Goal: Information Seeking & Learning: Learn about a topic

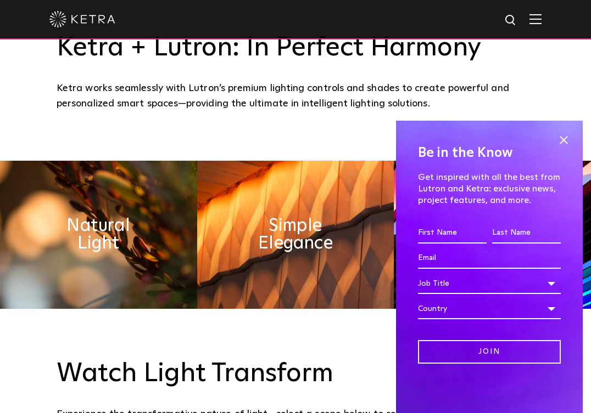
scroll to position [431, 0]
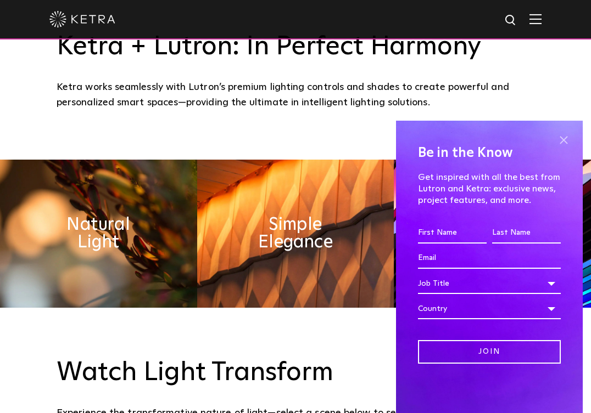
click at [562, 137] on span at bounding box center [563, 140] width 16 height 16
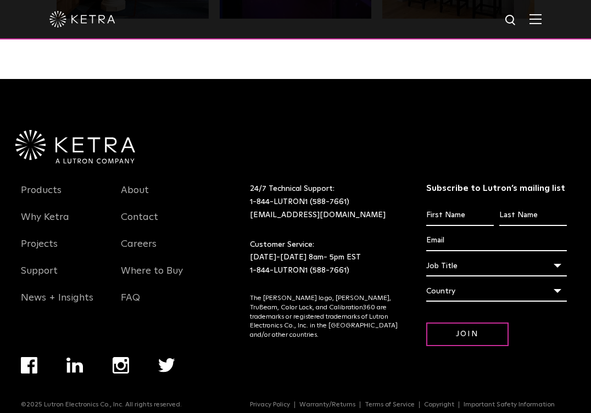
scroll to position [2077, 0]
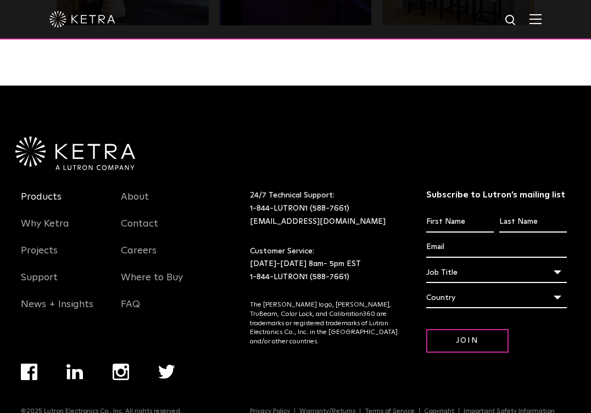
click at [43, 197] on link "Products" at bounding box center [41, 203] width 41 height 25
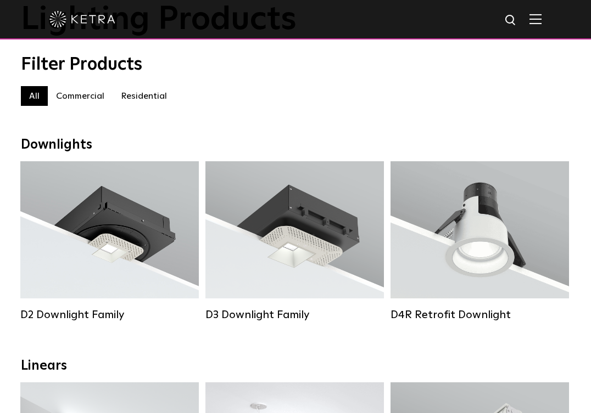
scroll to position [92, 0]
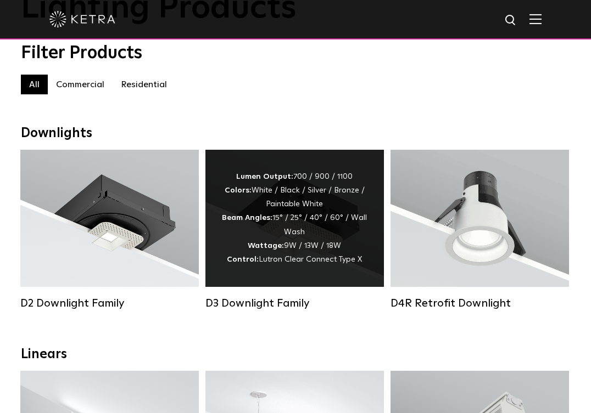
click at [289, 226] on div "Lumen Output: 700 / 900 / 1100 Colors: White / Black / Silver / Bronze / Painta…" at bounding box center [294, 218] width 145 height 97
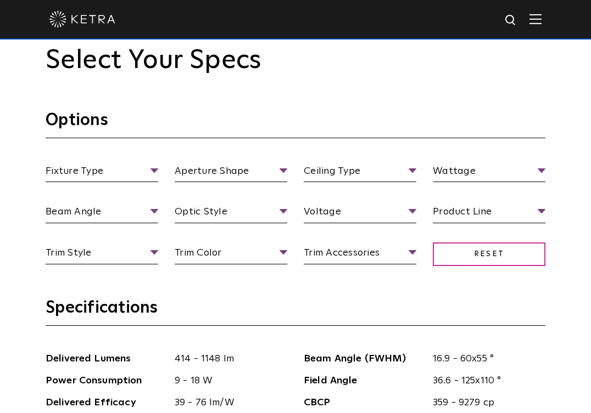
scroll to position [949, 0]
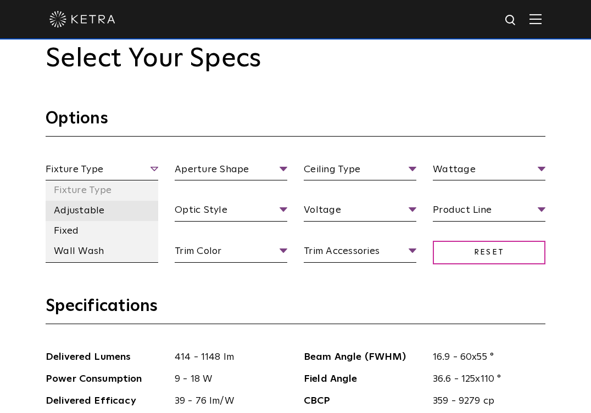
click at [91, 210] on li "Adjustable" at bounding box center [102, 211] width 113 height 20
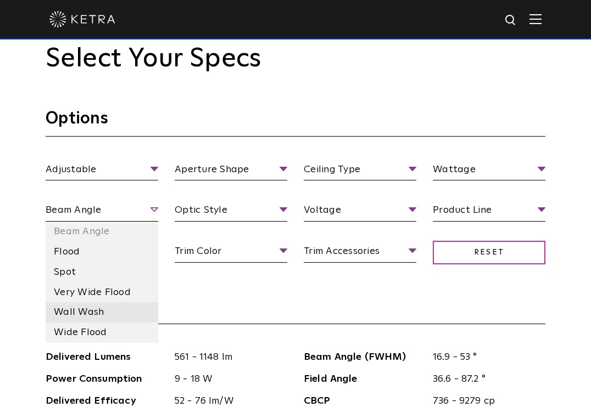
click at [83, 313] on li "Wall Wash" at bounding box center [102, 312] width 113 height 20
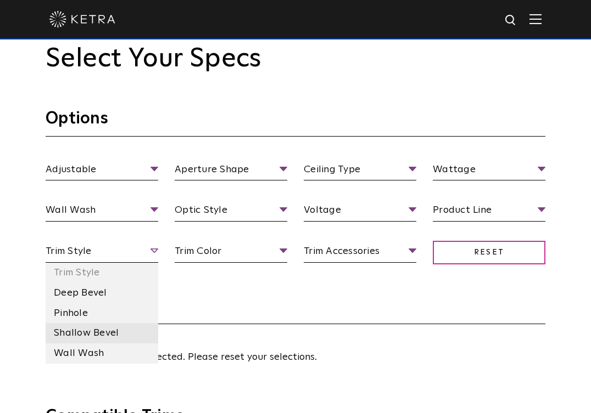
click at [76, 328] on li "Shallow Bevel" at bounding box center [102, 333] width 113 height 20
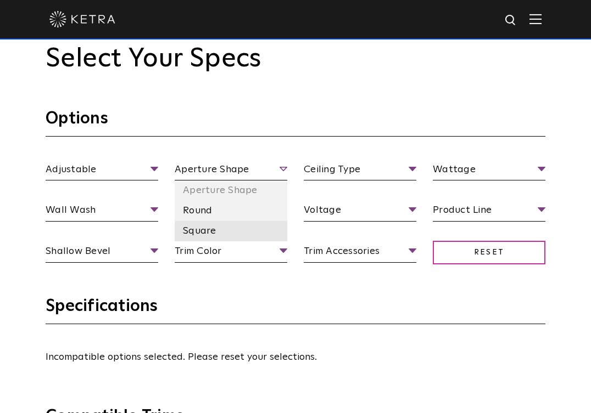
click at [228, 228] on li "Square" at bounding box center [231, 231] width 113 height 20
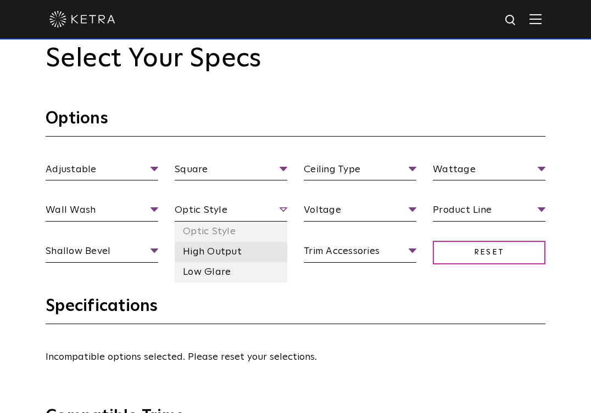
click at [225, 255] on li "High Output" at bounding box center [231, 252] width 113 height 20
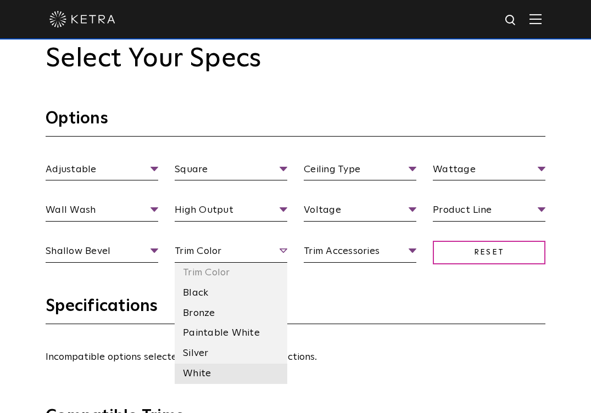
click at [226, 369] on li "White" at bounding box center [231, 374] width 113 height 20
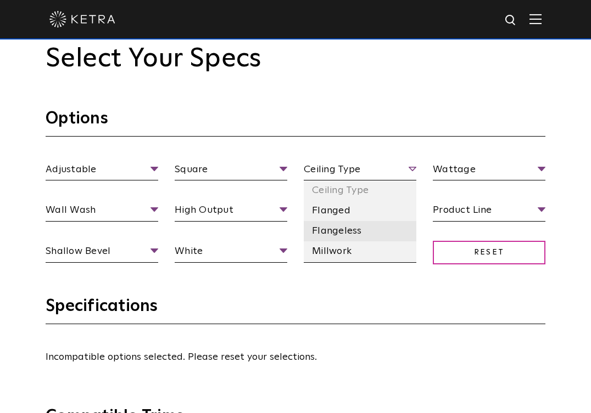
click at [353, 231] on li "Flangeless" at bounding box center [360, 231] width 113 height 20
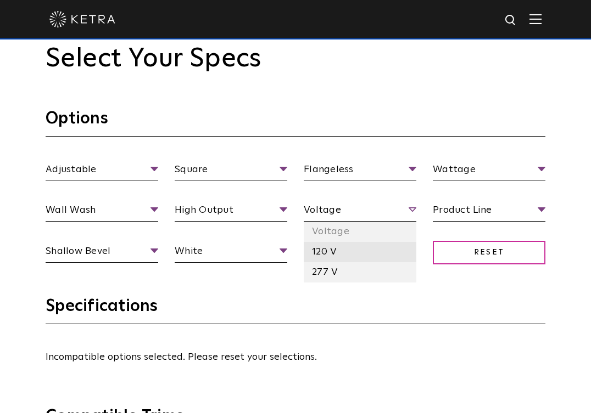
click at [356, 246] on li "120 V" at bounding box center [360, 252] width 113 height 20
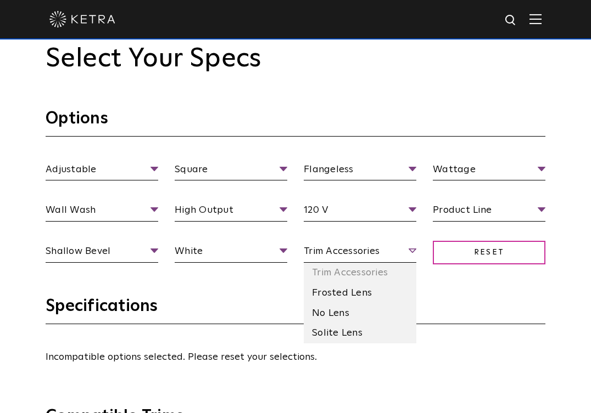
click at [414, 251] on span "Trim Accessories" at bounding box center [360, 253] width 113 height 19
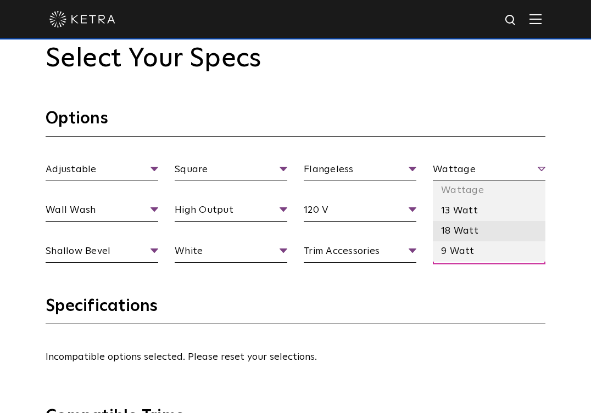
click at [491, 235] on li "18 Watt" at bounding box center [488, 231] width 113 height 20
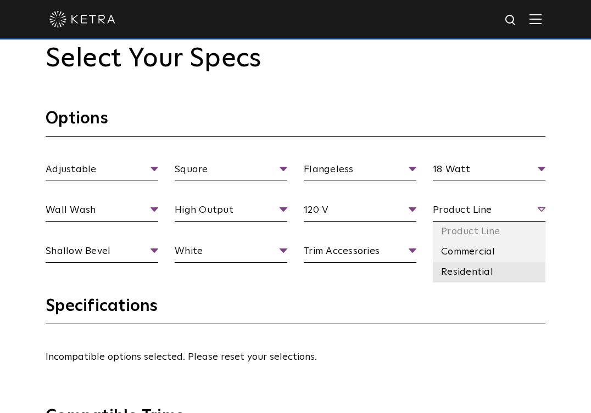
click at [482, 274] on li "Residential" at bounding box center [488, 272] width 113 height 20
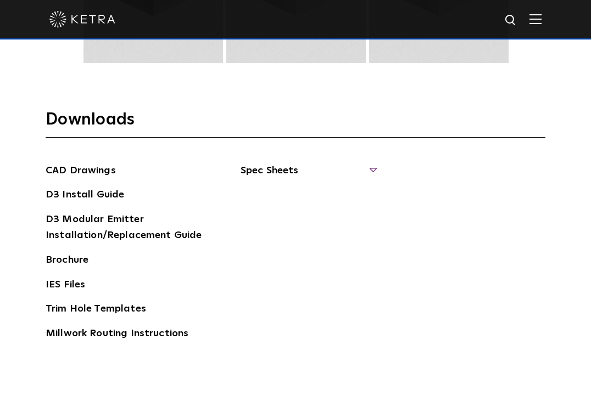
scroll to position [1480, 0]
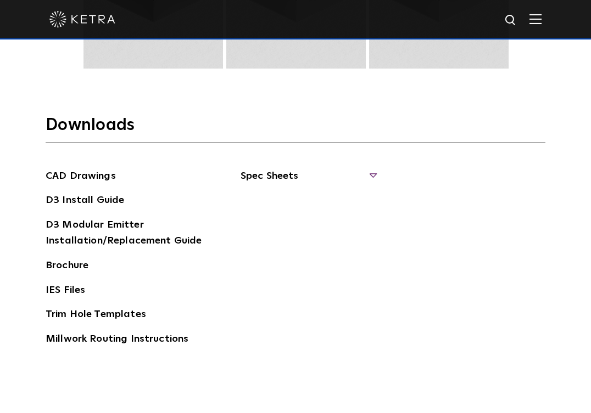
click at [373, 178] on span "Spec Sheets" at bounding box center [307, 180] width 134 height 24
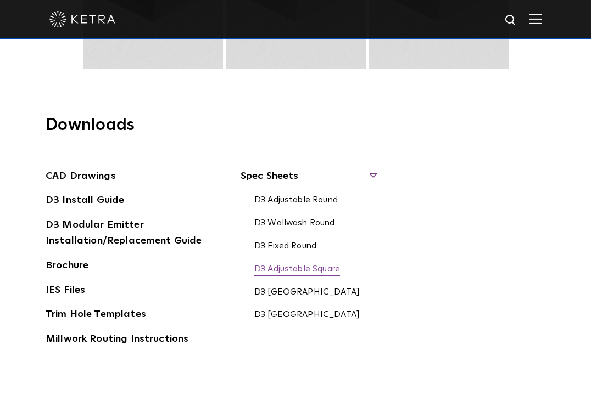
click at [300, 269] on link "D3 Adjustable Square" at bounding box center [297, 270] width 86 height 12
click at [300, 201] on link "D3 Adjustable Round" at bounding box center [295, 201] width 83 height 12
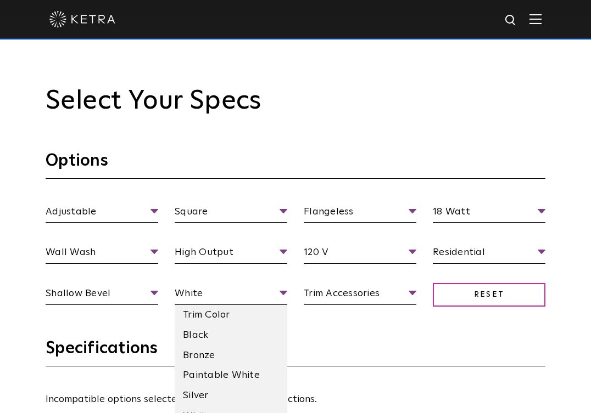
scroll to position [905, 0]
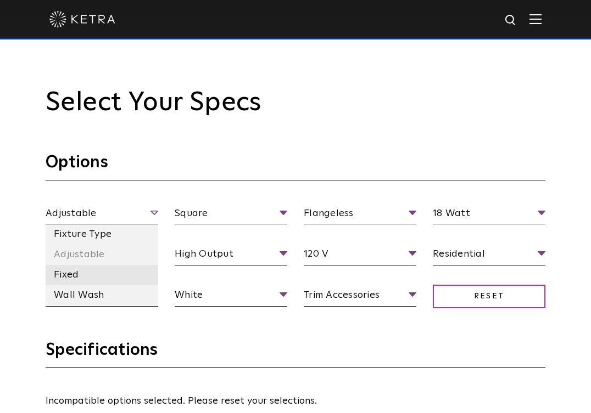
click at [87, 271] on li "Fixed" at bounding box center [102, 275] width 113 height 20
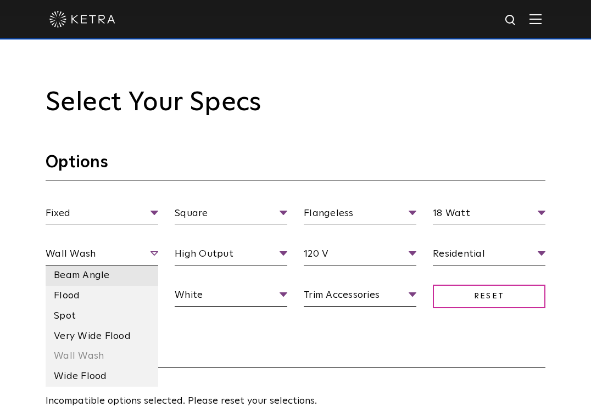
click at [104, 277] on li "Beam Angle" at bounding box center [102, 276] width 113 height 20
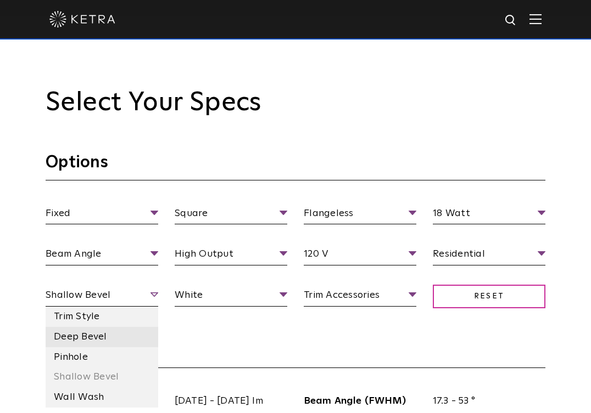
click at [96, 339] on li "Deep Bevel" at bounding box center [102, 337] width 113 height 20
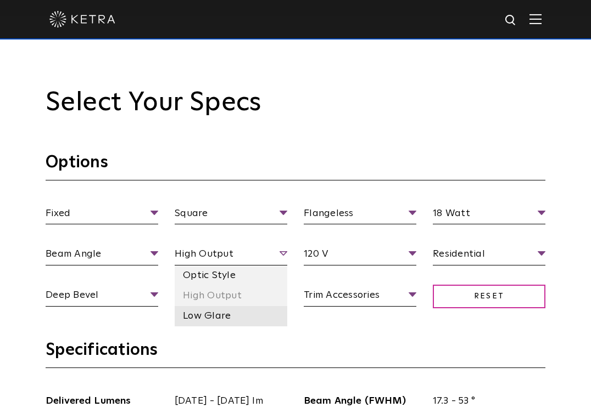
click at [232, 314] on li "Low Glare" at bounding box center [231, 316] width 113 height 20
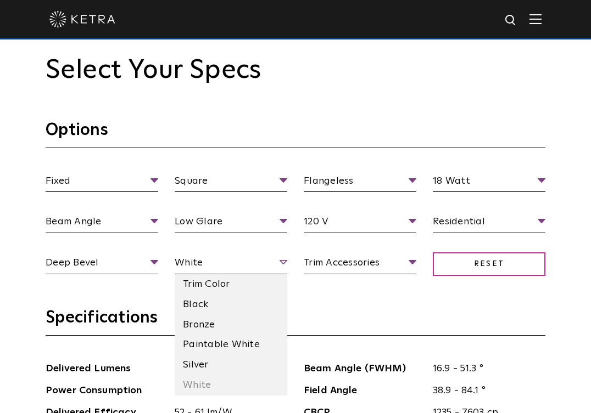
scroll to position [939, 0]
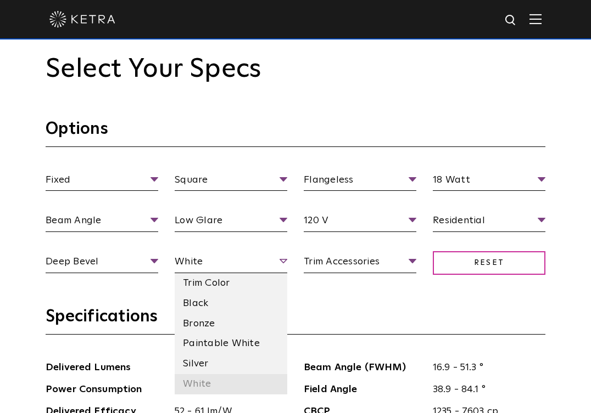
click at [223, 384] on li "White" at bounding box center [231, 384] width 113 height 20
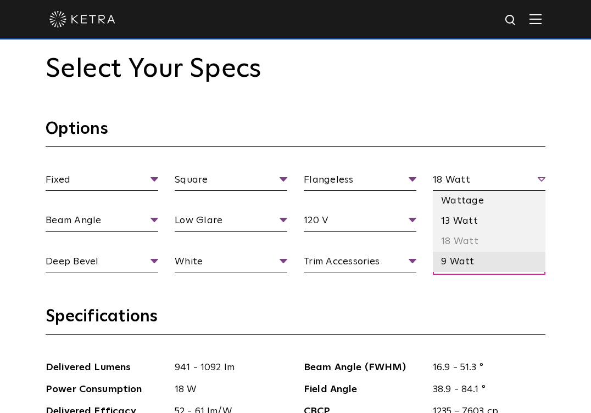
click at [464, 258] on li "9 Watt" at bounding box center [488, 262] width 113 height 20
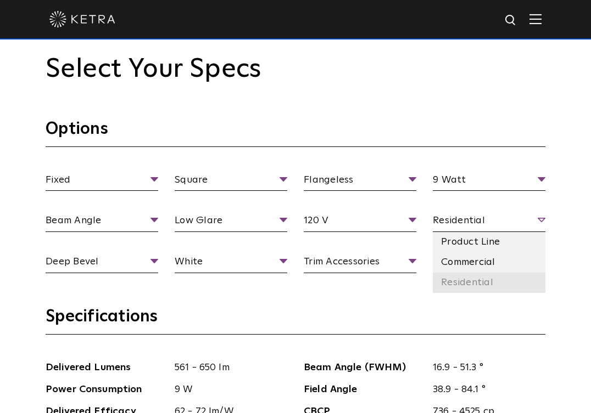
click at [486, 282] on li "Residential" at bounding box center [488, 283] width 113 height 20
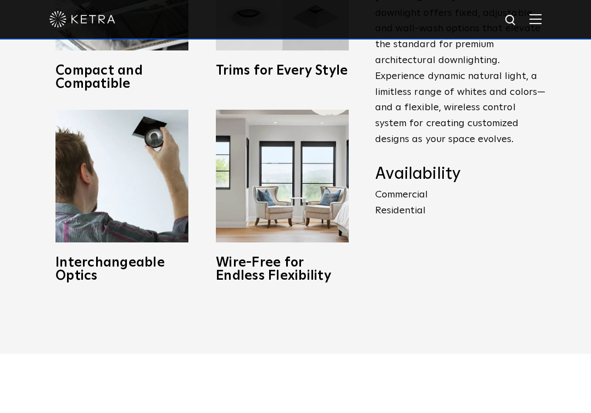
scroll to position [0, 0]
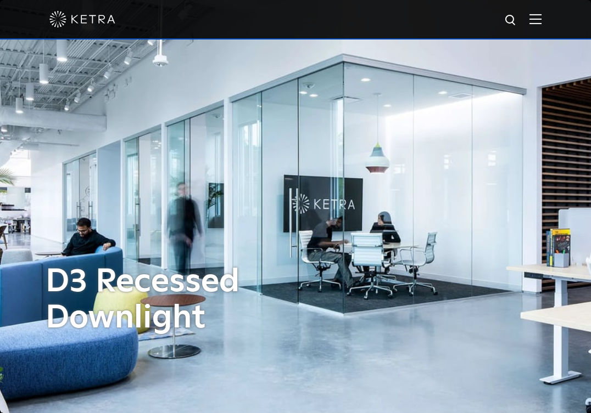
click at [508, 20] on img at bounding box center [511, 21] width 14 height 14
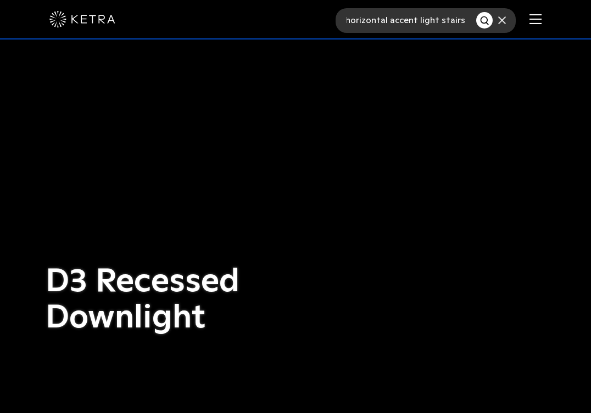
scroll to position [0, 25]
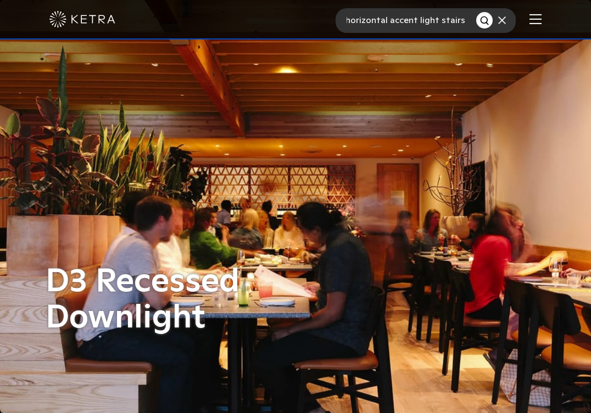
type input "horizontal accent light stairs"
click at [476, 12] on button "Search" at bounding box center [484, 20] width 16 height 16
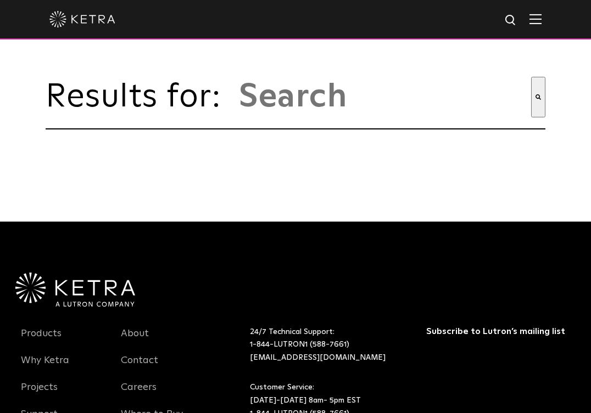
type input "horizontal accent light stairs"
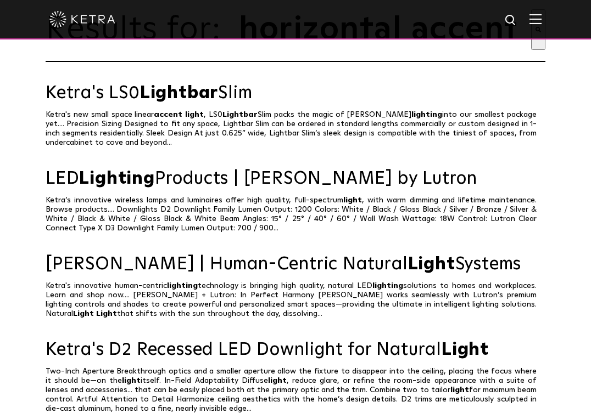
scroll to position [68, 0]
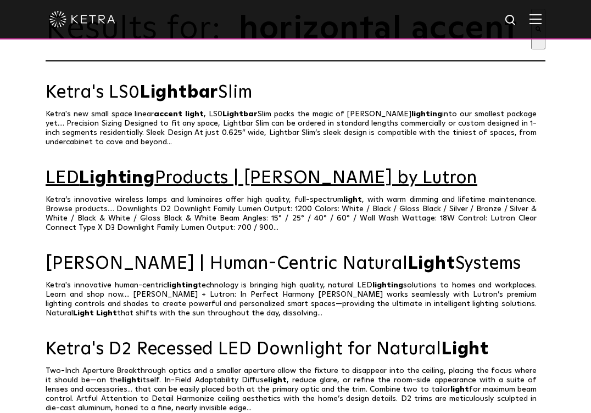
click at [191, 182] on link "LED Lighting Products | Ketra by Lutron" at bounding box center [295, 178] width 499 height 19
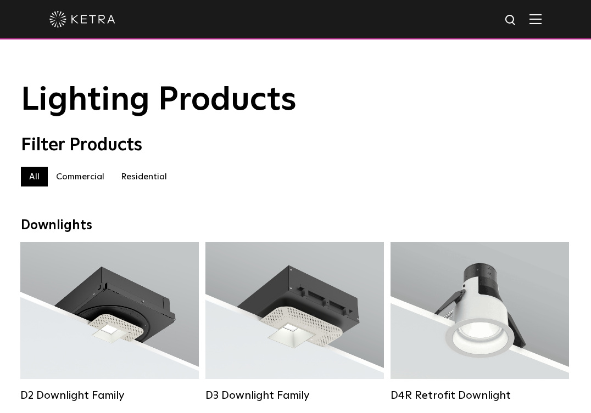
click at [142, 178] on label "Residential" at bounding box center [144, 177] width 63 height 20
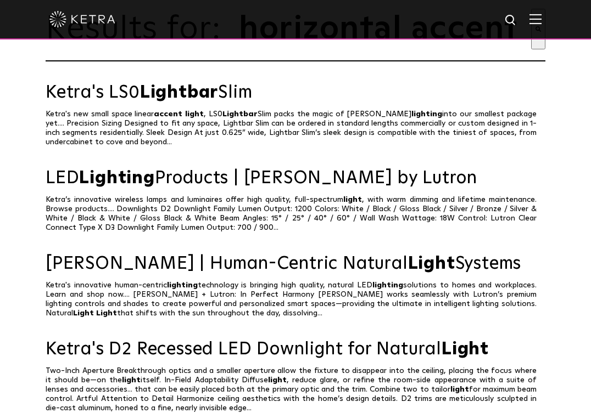
scroll to position [68, 0]
